Goal: Complete application form

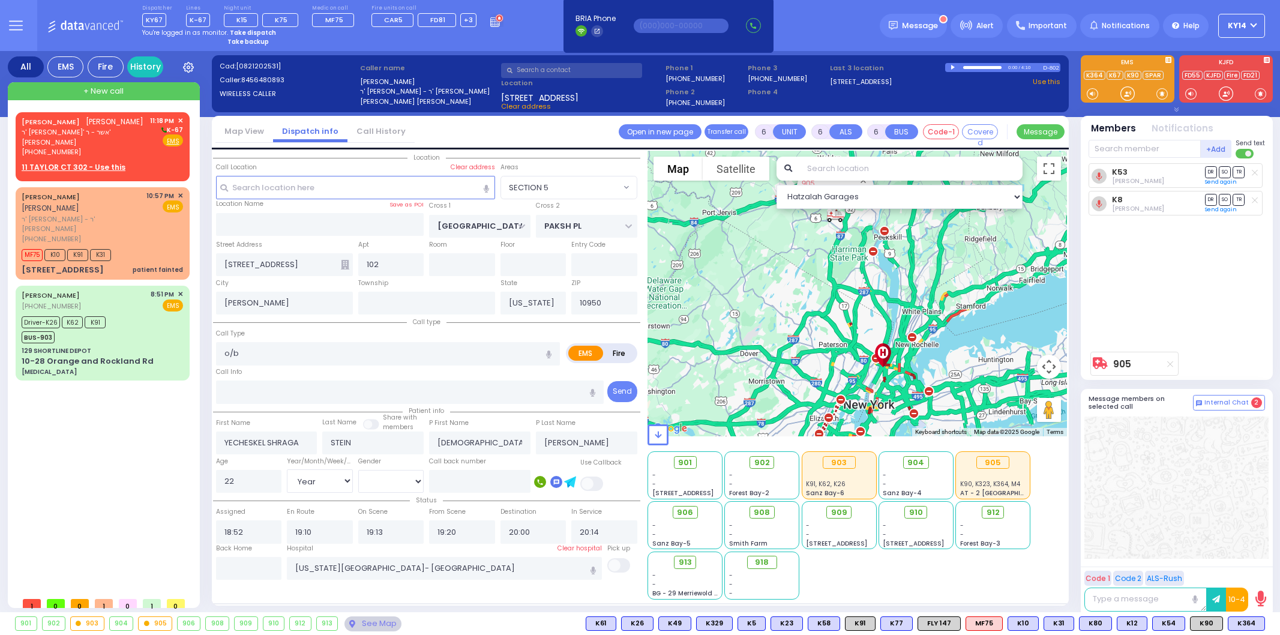
select select "SECTION 5"
select select "Year"
select select "[DEMOGRAPHIC_DATA]"
